Goal: Information Seeking & Learning: Learn about a topic

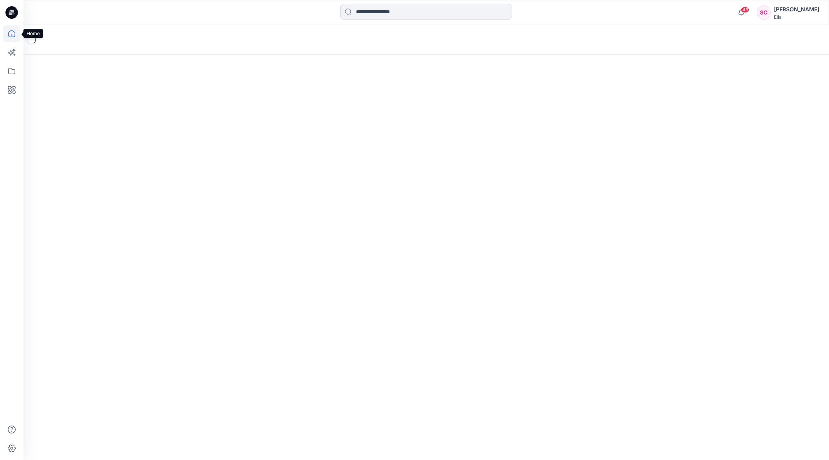
click at [13, 35] on icon at bounding box center [11, 33] width 17 height 17
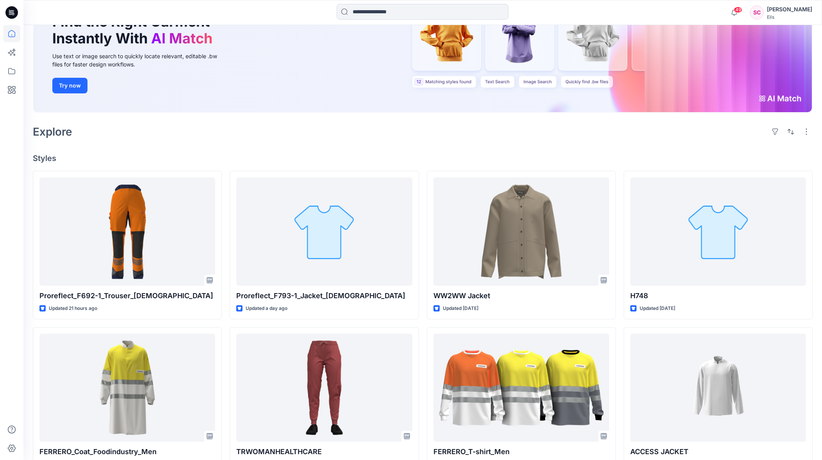
scroll to position [97, 0]
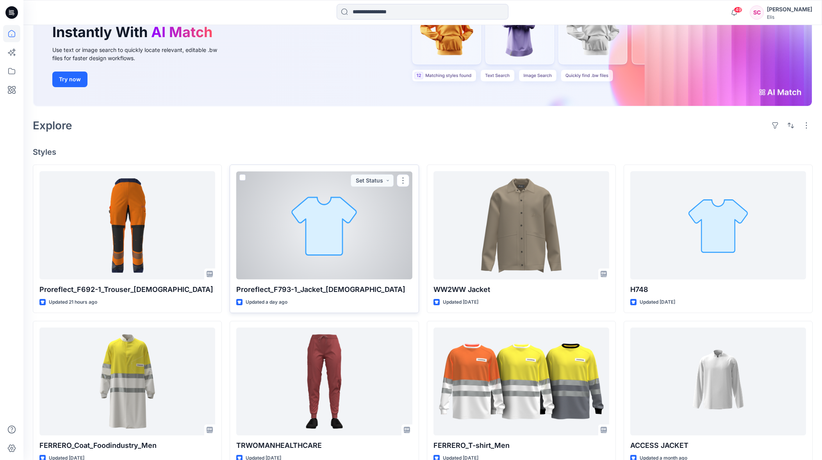
click at [327, 254] on div at bounding box center [324, 225] width 176 height 108
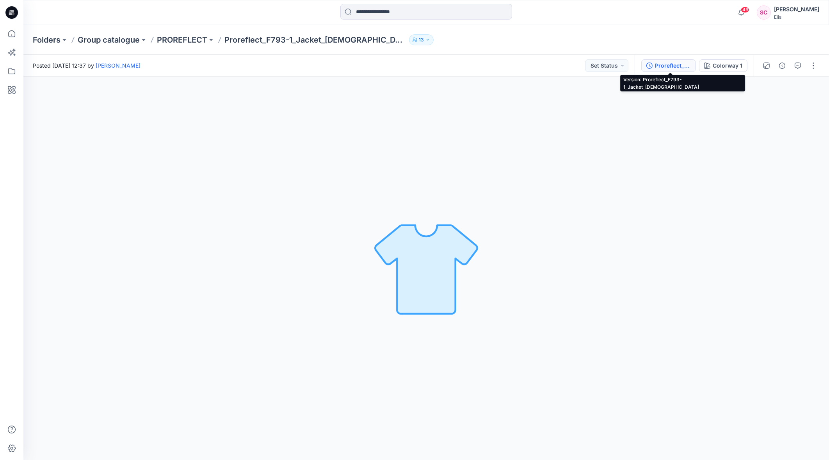
click at [679, 68] on div "Proreflect_F793-1_Jacket_Ladies" at bounding box center [673, 65] width 36 height 9
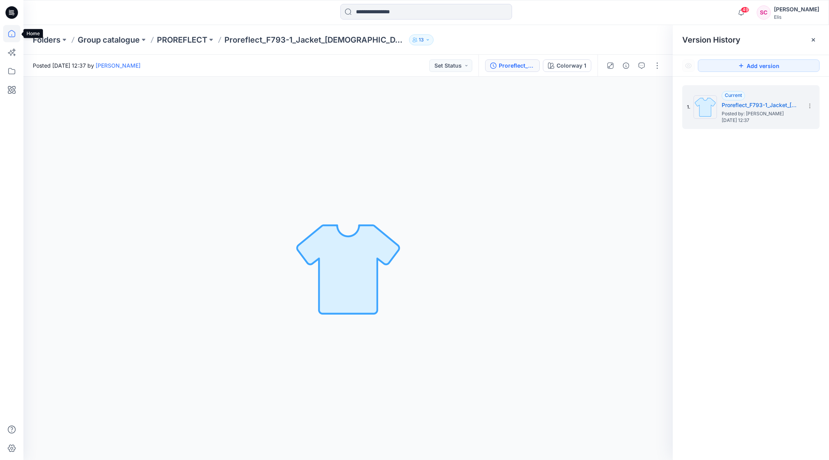
click at [12, 32] on icon at bounding box center [11, 33] width 17 height 17
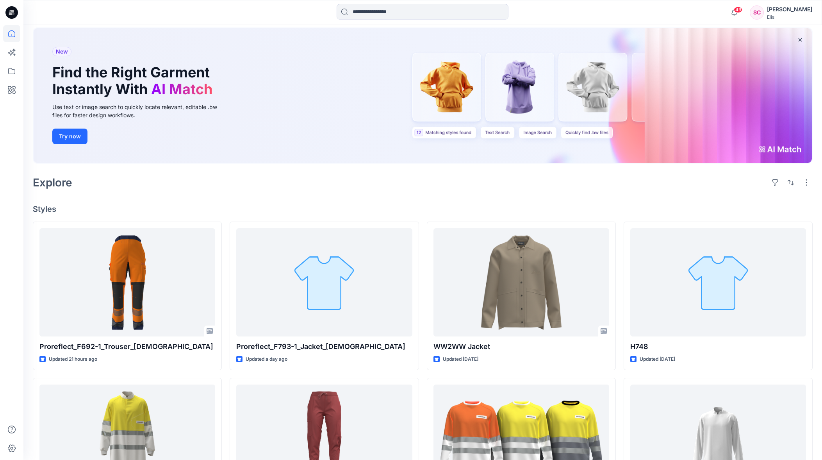
scroll to position [48, 0]
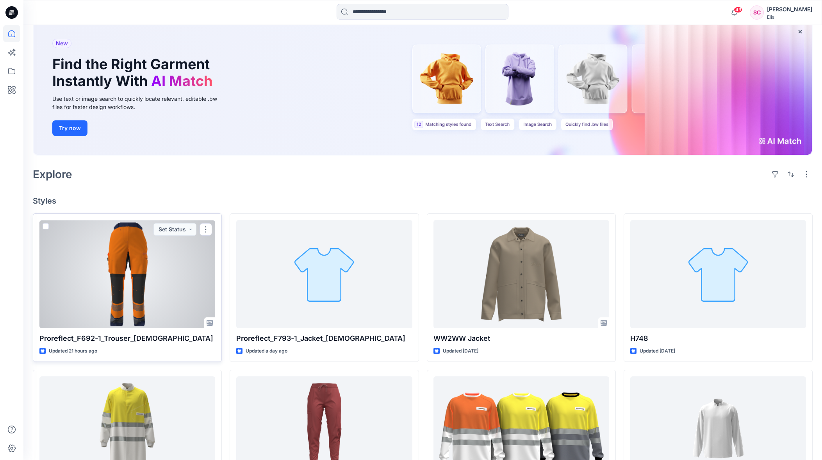
click at [148, 249] on div at bounding box center [127, 274] width 176 height 108
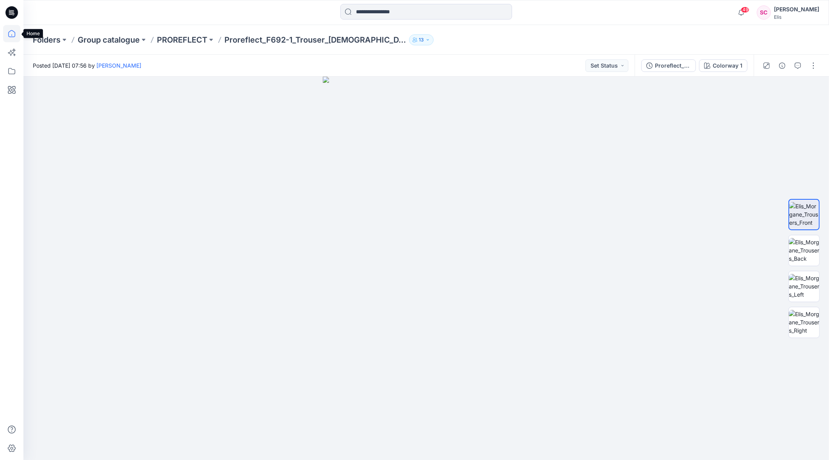
click at [11, 32] on icon at bounding box center [11, 33] width 17 height 17
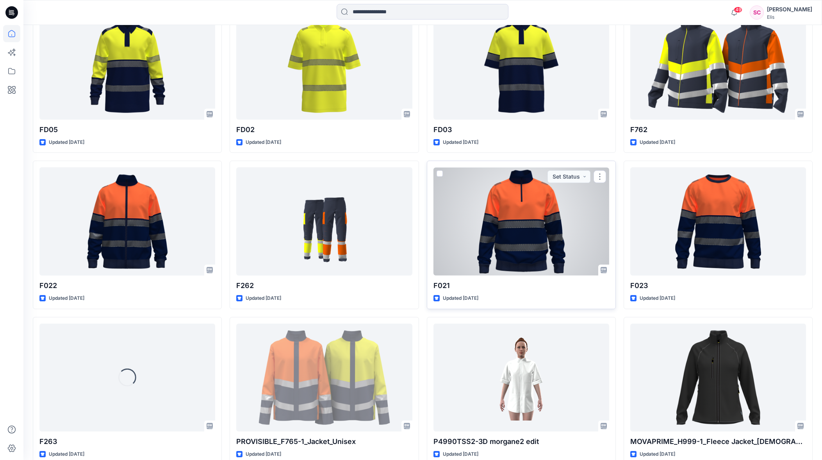
scroll to position [1832, 0]
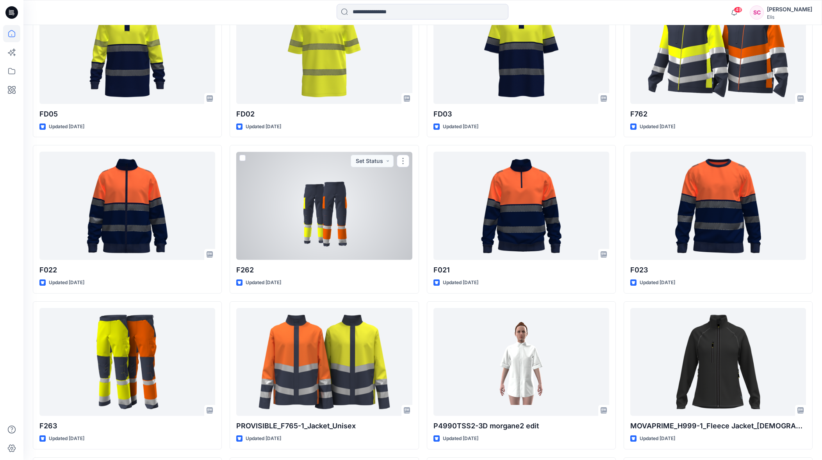
click at [286, 222] on div at bounding box center [324, 206] width 176 height 108
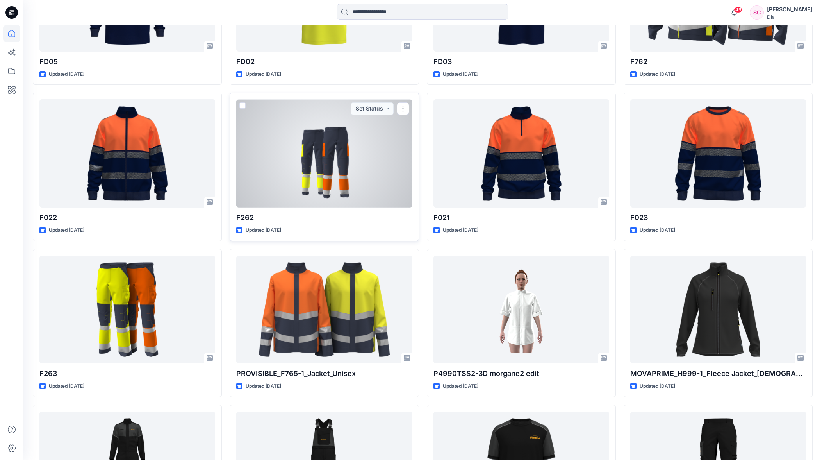
scroll to position [1897, 0]
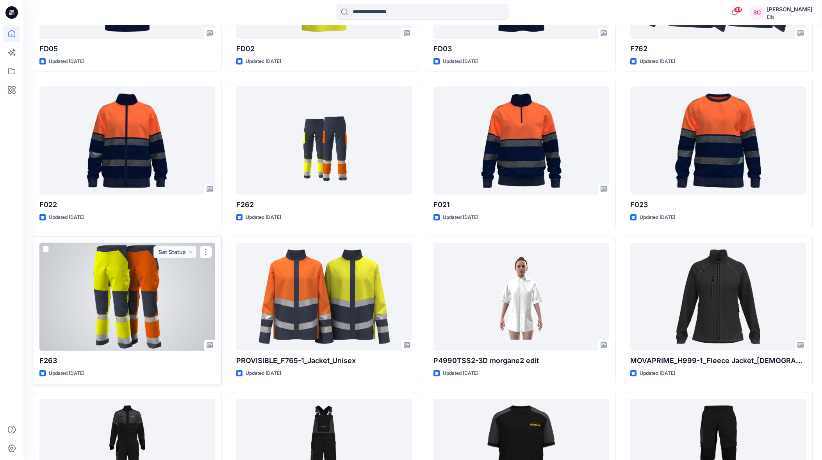
click at [159, 268] on div at bounding box center [127, 297] width 176 height 108
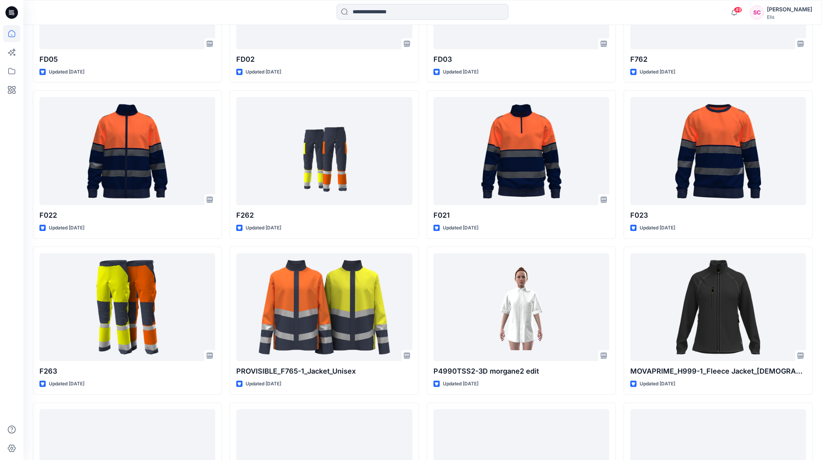
scroll to position [1880, 0]
